Goal: Check status: Check status

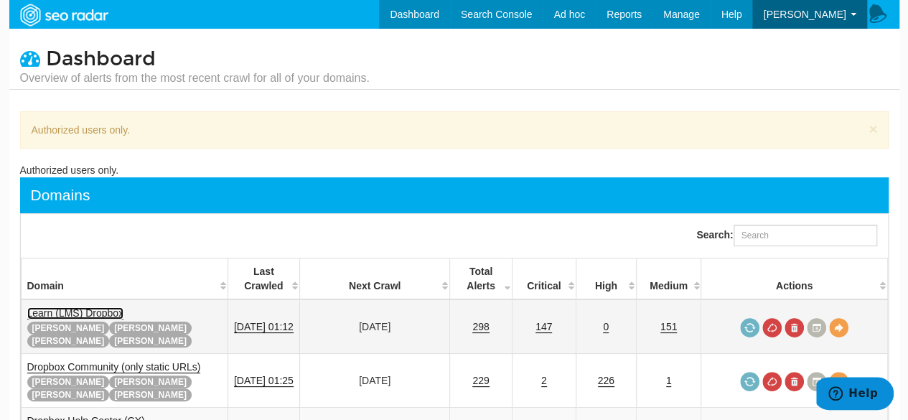
click at [116, 309] on link "Learn (LMS) Dropbox" at bounding box center [75, 313] width 97 height 12
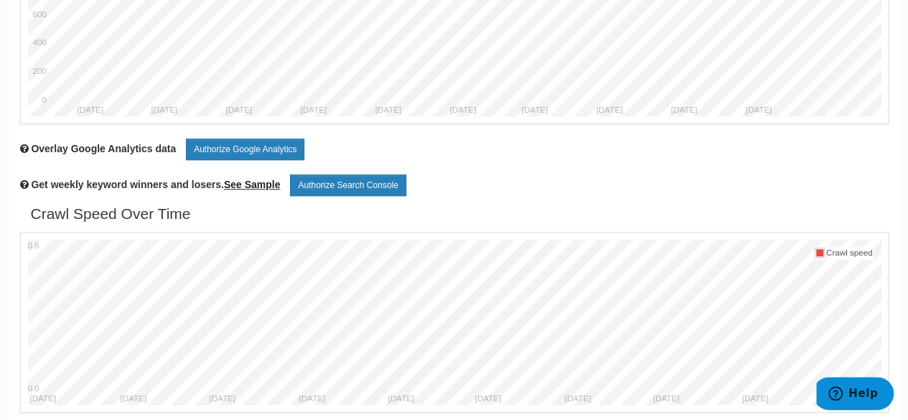
scroll to position [347, 0]
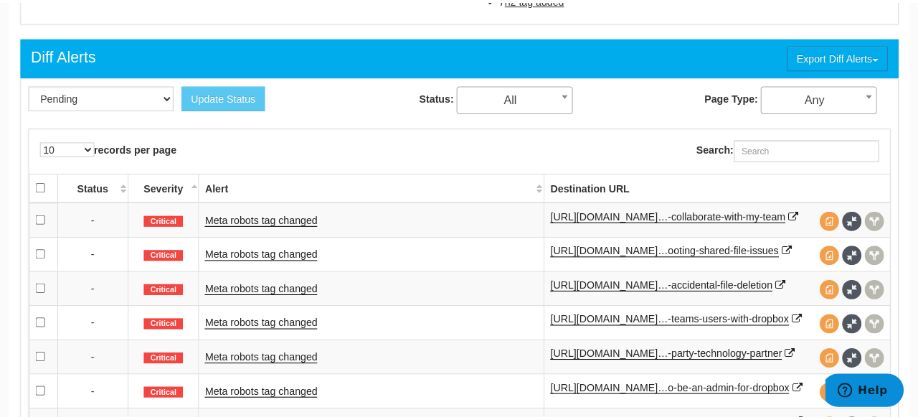
scroll to position [591, 0]
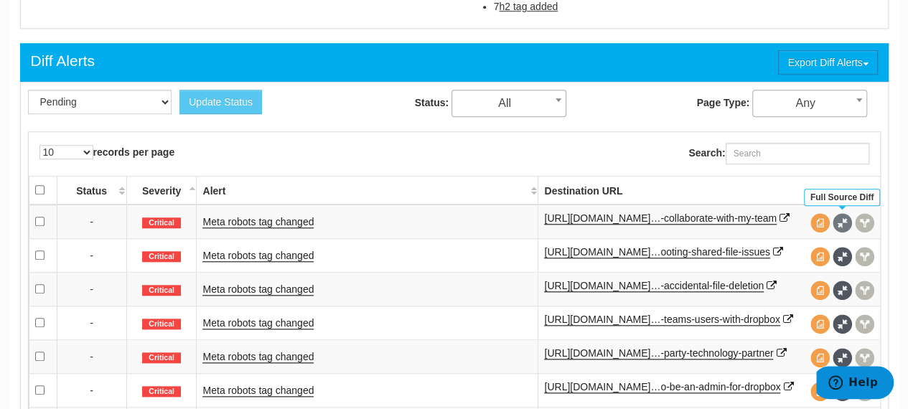
click at [837, 216] on span at bounding box center [841, 222] width 19 height 19
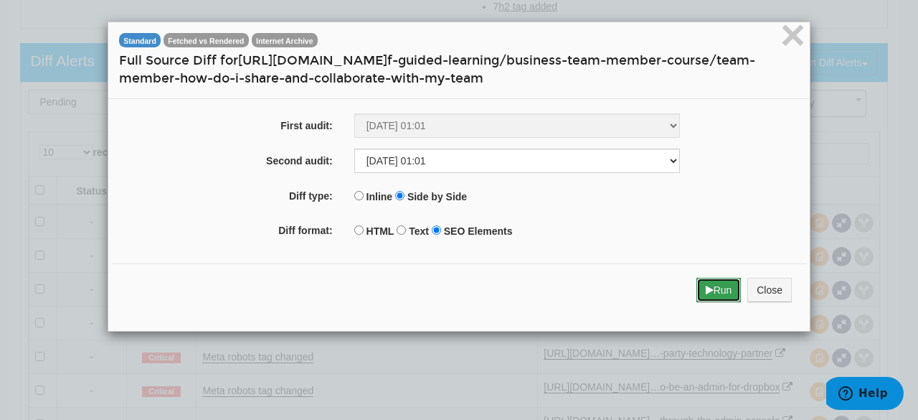
click at [706, 288] on icon "submit" at bounding box center [710, 290] width 8 height 10
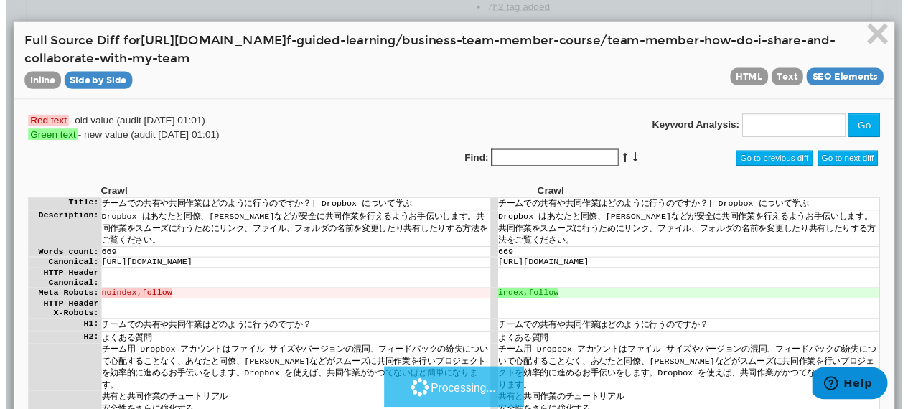
scroll to position [0, 0]
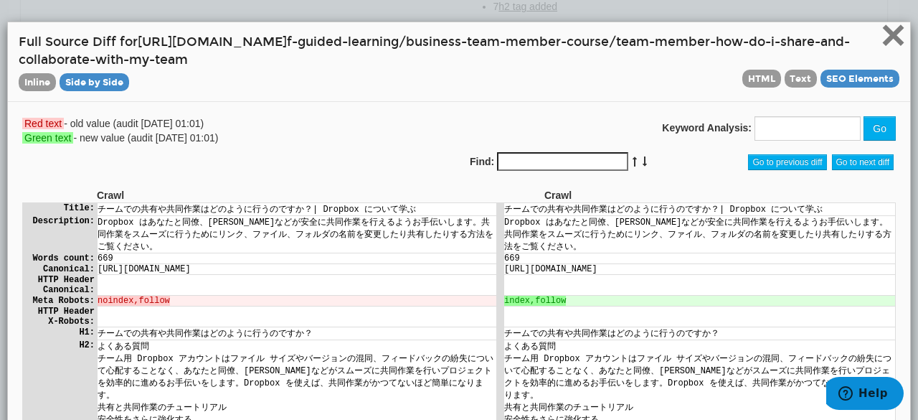
click at [888, 41] on span "×" at bounding box center [893, 35] width 25 height 48
